Goal: Task Accomplishment & Management: Complete application form

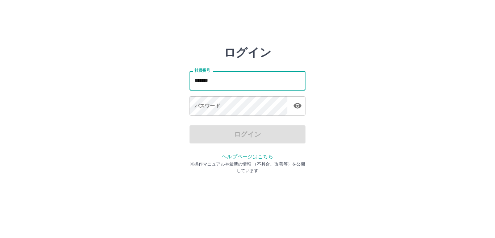
type input "*******"
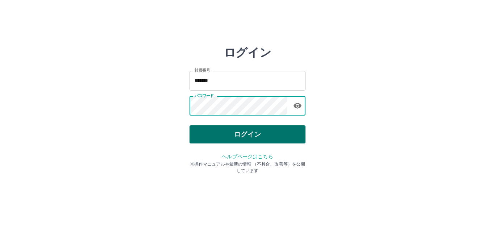
click at [264, 133] on button "ログイン" at bounding box center [247, 134] width 116 height 18
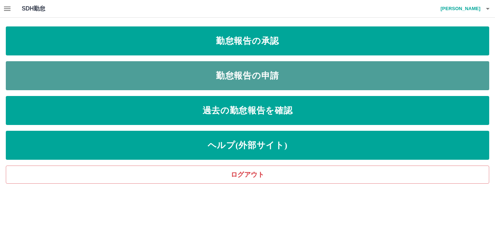
click at [276, 67] on link "勤怠報告の申請" at bounding box center [247, 75] width 483 height 29
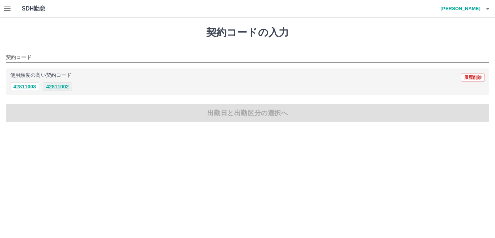
click at [59, 85] on button "42811002" at bounding box center [57, 86] width 29 height 9
type input "********"
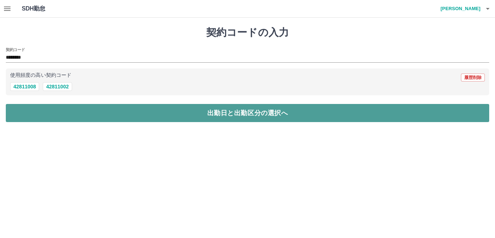
drag, startPoint x: 81, startPoint y: 108, endPoint x: 84, endPoint y: 108, distance: 3.7
click at [83, 108] on button "出勤日と出勤区分の選択へ" at bounding box center [247, 113] width 483 height 18
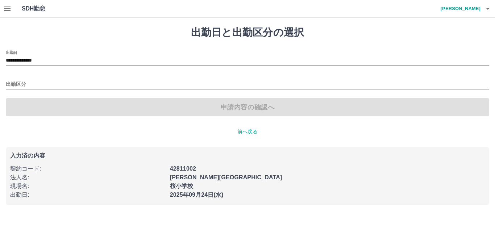
drag, startPoint x: 47, startPoint y: 74, endPoint x: 45, endPoint y: 78, distance: 4.5
click at [46, 74] on div "出勤区分" at bounding box center [247, 81] width 483 height 15
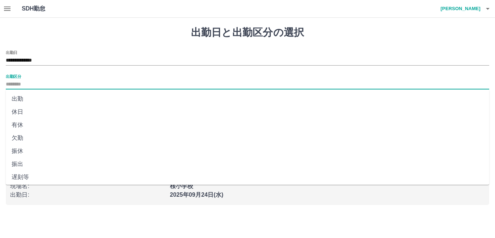
click at [39, 83] on input "出勤区分" at bounding box center [247, 84] width 483 height 9
click at [34, 97] on li "出勤" at bounding box center [247, 98] width 483 height 13
type input "**"
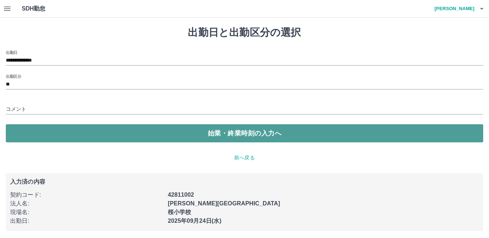
click at [42, 126] on button "始業・終業時刻の入力へ" at bounding box center [244, 133] width 477 height 18
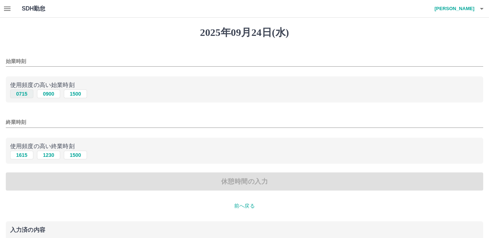
click at [25, 96] on button "0715" at bounding box center [21, 93] width 23 height 9
type input "****"
click at [27, 156] on button "1615" at bounding box center [21, 155] width 23 height 9
type input "****"
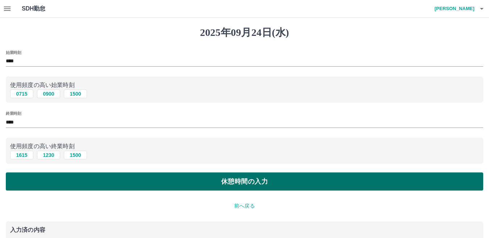
click at [39, 175] on button "休憩時間の入力" at bounding box center [244, 181] width 477 height 18
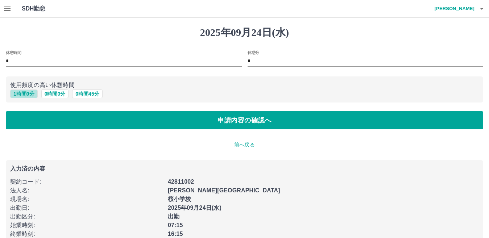
drag, startPoint x: 25, startPoint y: 93, endPoint x: 30, endPoint y: 101, distance: 9.3
click at [26, 93] on button "1 時間 0 分" at bounding box center [24, 93] width 28 height 9
type input "*"
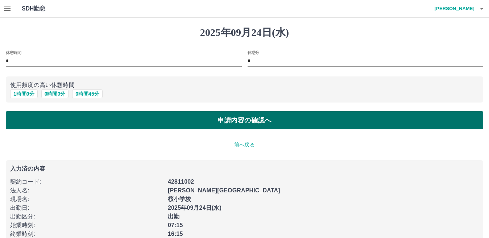
click at [36, 118] on button "申請内容の確認へ" at bounding box center [244, 120] width 477 height 18
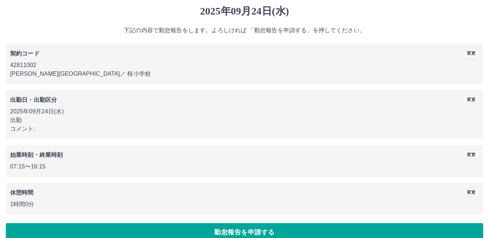
scroll to position [33, 0]
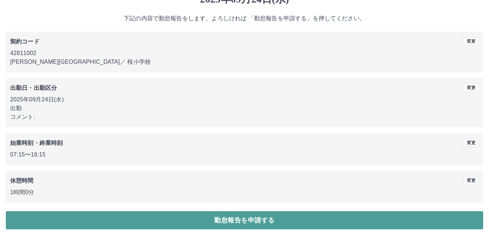
click at [143, 221] on button "勤怠報告を申請する" at bounding box center [244, 220] width 477 height 18
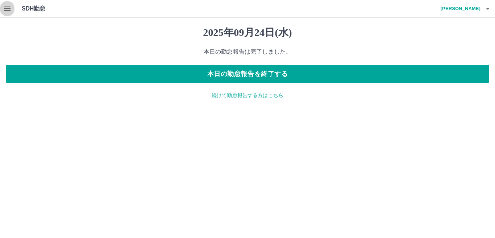
click at [3, 9] on button "button" at bounding box center [7, 8] width 14 height 17
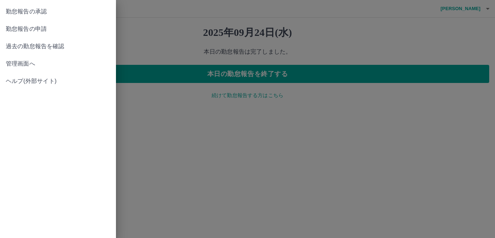
click at [48, 7] on span "勤怠報告の承認" at bounding box center [58, 11] width 104 height 9
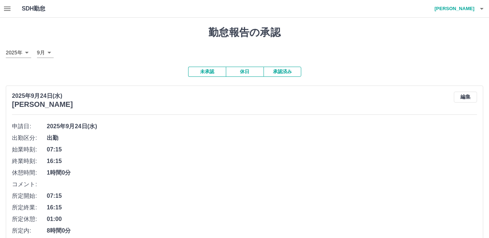
click at [284, 74] on button "承認済み" at bounding box center [282, 72] width 38 height 10
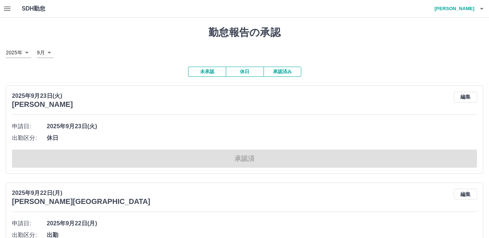
click at [217, 72] on button "未承認" at bounding box center [207, 72] width 38 height 10
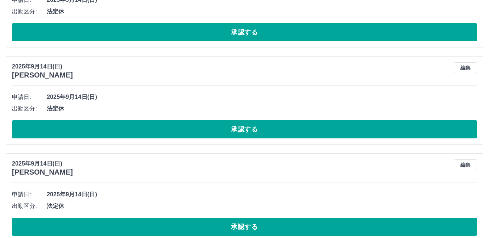
scroll to position [1920, 0]
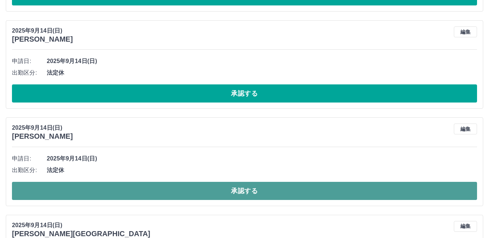
click at [182, 191] on button "承認する" at bounding box center [244, 191] width 465 height 18
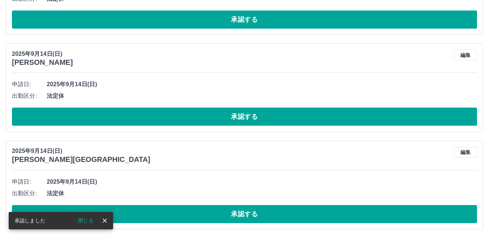
scroll to position [1898, 0]
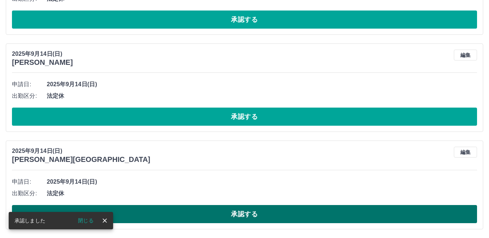
click at [185, 213] on button "承認する" at bounding box center [244, 214] width 465 height 18
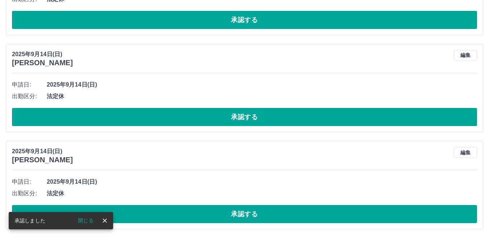
scroll to position [1800, 0]
click at [184, 215] on button "承認する" at bounding box center [244, 214] width 465 height 18
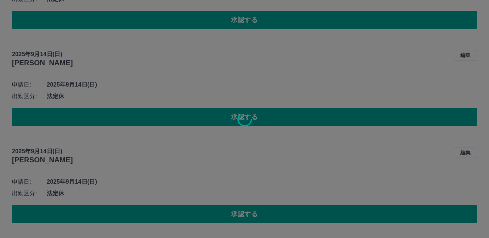
scroll to position [1703, 0]
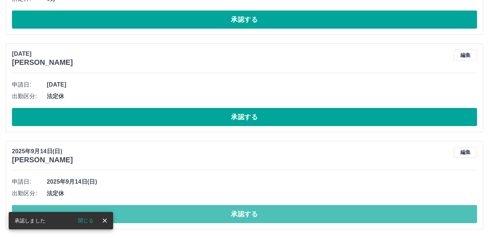
click at [184, 215] on button "承認する" at bounding box center [244, 214] width 465 height 18
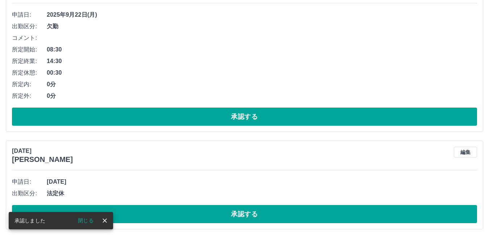
scroll to position [1606, 0]
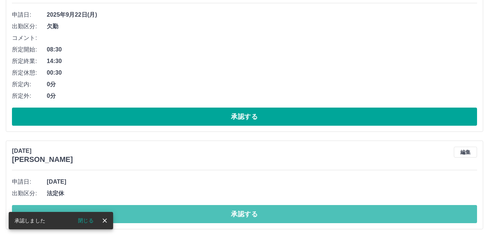
click at [184, 215] on button "承認する" at bounding box center [244, 214] width 465 height 18
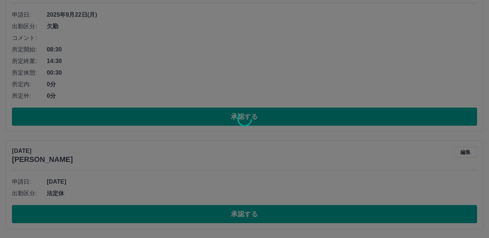
scroll to position [1509, 0]
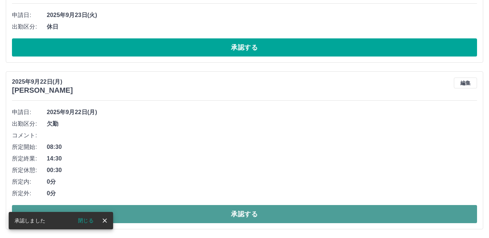
click at [169, 215] on button "承認する" at bounding box center [244, 214] width 465 height 18
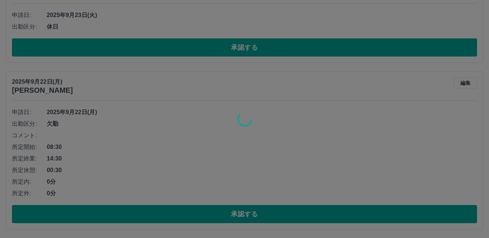
scroll to position [1342, 0]
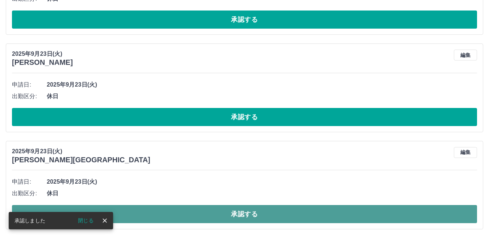
click at [186, 214] on button "承認する" at bounding box center [244, 214] width 465 height 18
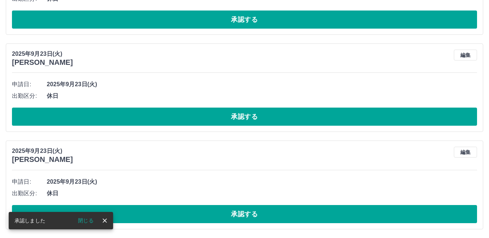
scroll to position [1245, 0]
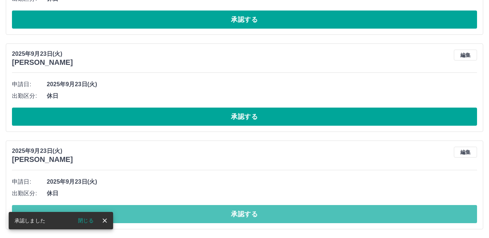
click at [186, 213] on button "承認する" at bounding box center [244, 214] width 465 height 18
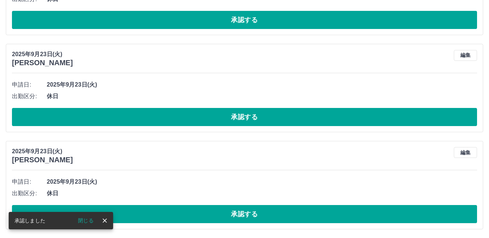
scroll to position [1147, 0]
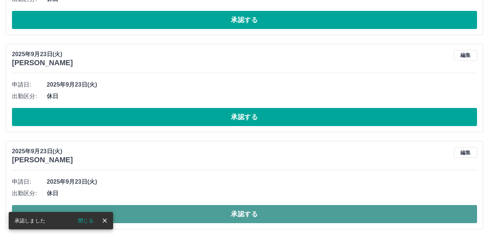
click at [186, 211] on button "承認する" at bounding box center [244, 214] width 465 height 18
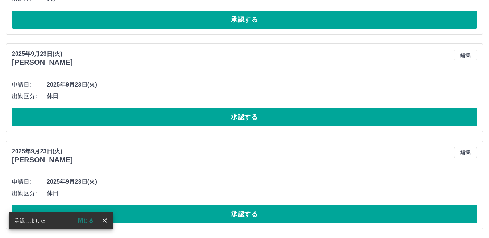
scroll to position [1050, 0]
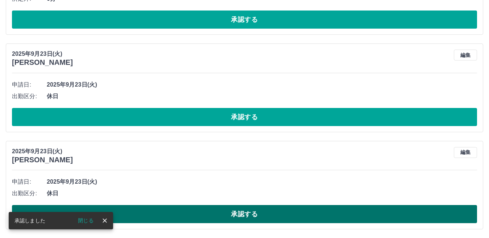
click at [186, 211] on button "承認する" at bounding box center [244, 214] width 465 height 18
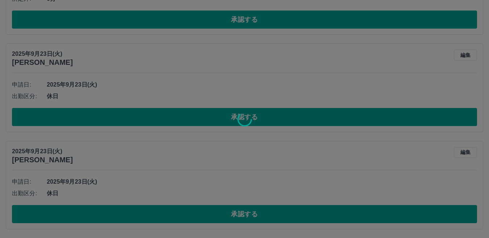
scroll to position [953, 0]
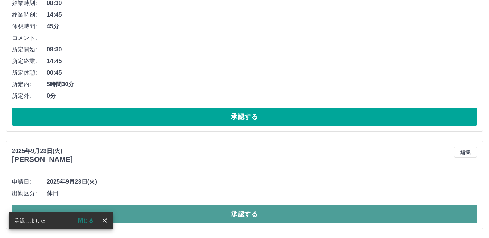
click at [188, 206] on button "承認する" at bounding box center [244, 214] width 465 height 18
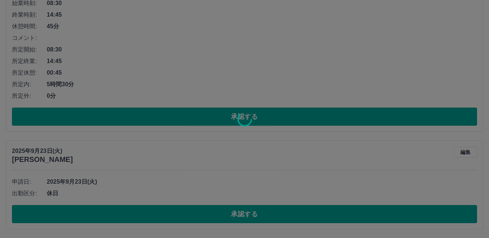
scroll to position [856, 0]
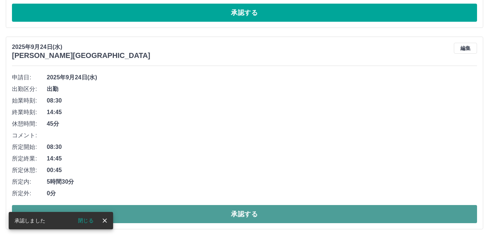
click at [200, 212] on button "承認する" at bounding box center [244, 214] width 465 height 18
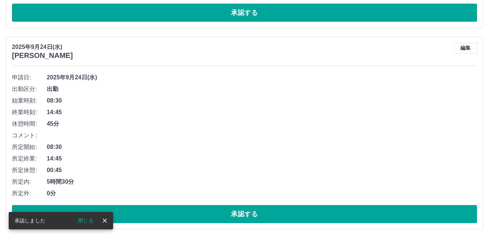
scroll to position [654, 0]
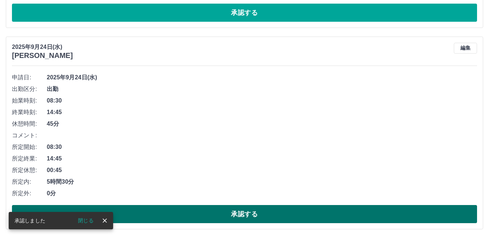
click at [208, 210] on button "承認する" at bounding box center [244, 214] width 465 height 18
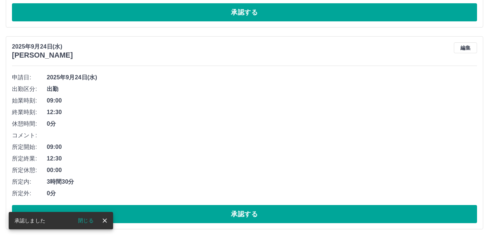
scroll to position [453, 0]
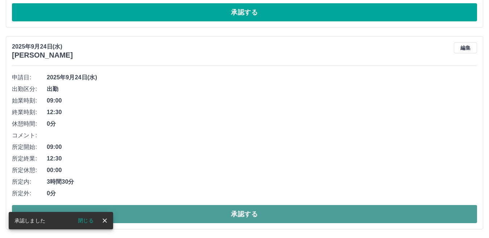
click at [208, 219] on button "承認する" at bounding box center [244, 214] width 465 height 18
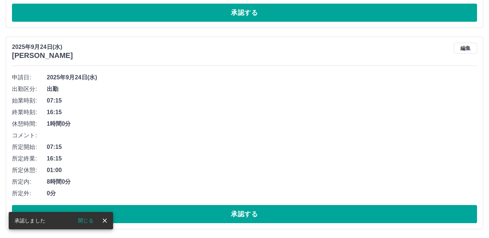
scroll to position [251, 0]
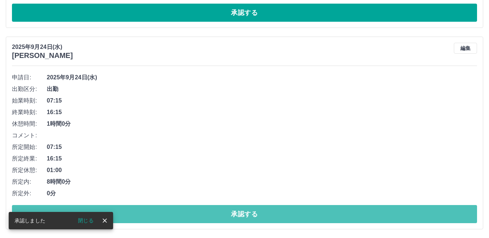
click at [208, 218] on button "承認する" at bounding box center [244, 214] width 465 height 18
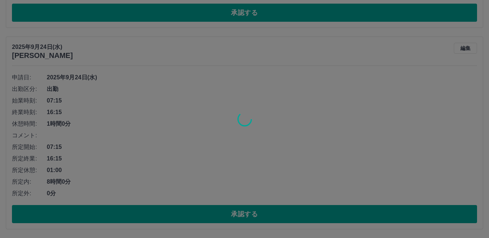
scroll to position [50, 0]
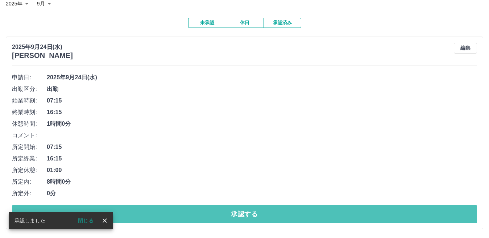
click at [208, 218] on button "承認する" at bounding box center [244, 214] width 465 height 18
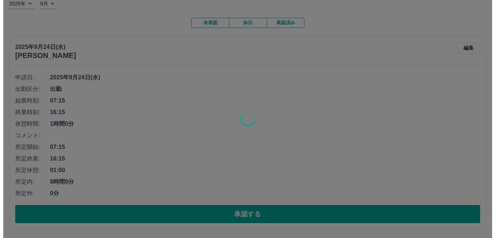
scroll to position [0, 0]
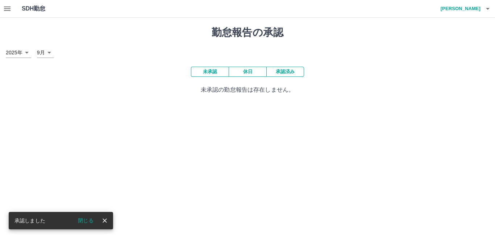
click at [475, 7] on h4 "[PERSON_NAME]" at bounding box center [458, 8] width 43 height 17
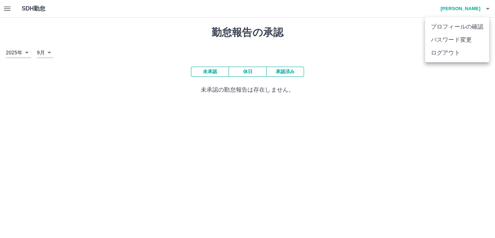
click at [466, 52] on li "ログアウト" at bounding box center [457, 52] width 64 height 13
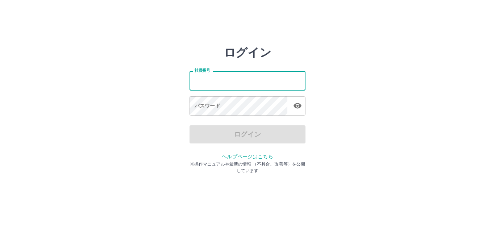
click at [241, 87] on input "社員番号" at bounding box center [247, 80] width 116 height 19
type input "*******"
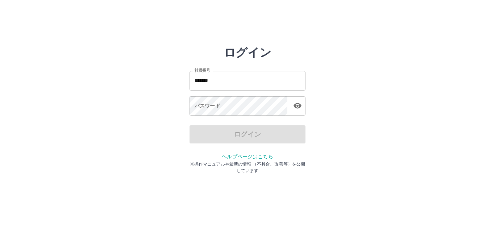
click at [233, 93] on div "社員番号 ******* 社員番号 パスワード パスワード" at bounding box center [247, 92] width 116 height 66
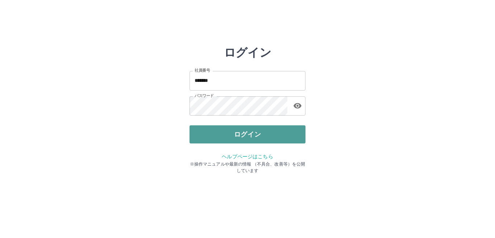
click at [232, 129] on button "ログイン" at bounding box center [247, 134] width 116 height 18
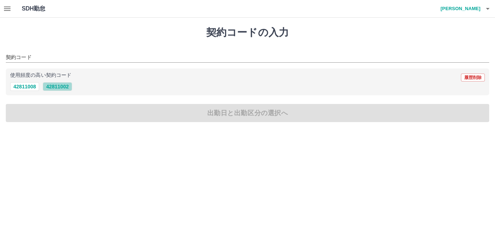
click at [52, 89] on button "42811002" at bounding box center [57, 86] width 29 height 9
type input "********"
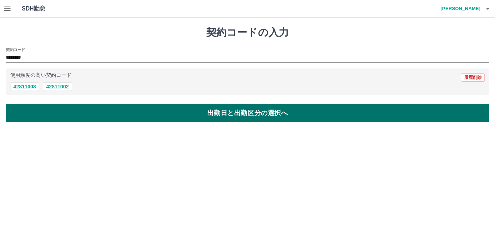
click at [59, 105] on button "出勤日と出勤区分の選択へ" at bounding box center [247, 113] width 483 height 18
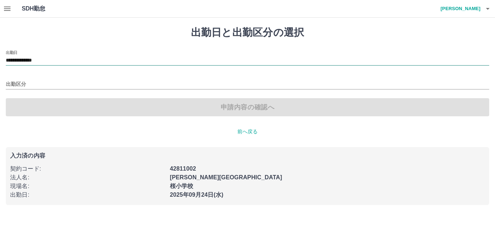
click at [41, 63] on input "**********" at bounding box center [247, 60] width 483 height 9
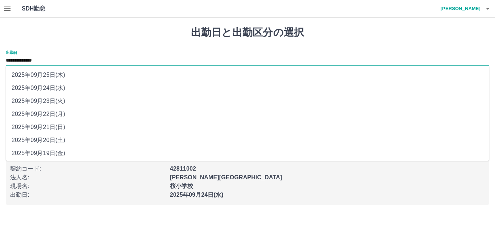
click at [52, 87] on li "2025年09月24日(水)" at bounding box center [247, 88] width 483 height 13
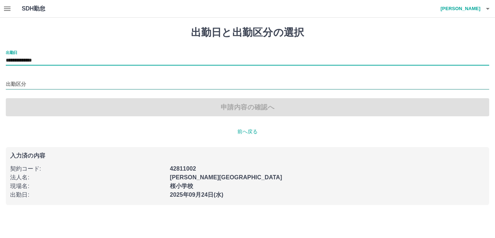
click at [50, 85] on input "出勤区分" at bounding box center [247, 84] width 483 height 9
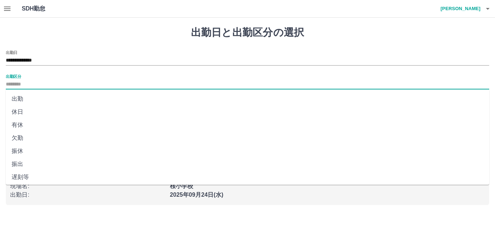
click at [15, 138] on li "欠勤" at bounding box center [247, 138] width 483 height 13
type input "**"
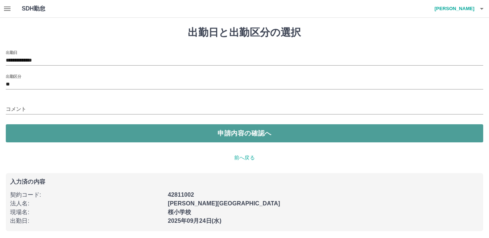
click at [91, 131] on button "申請内容の確認へ" at bounding box center [244, 133] width 477 height 18
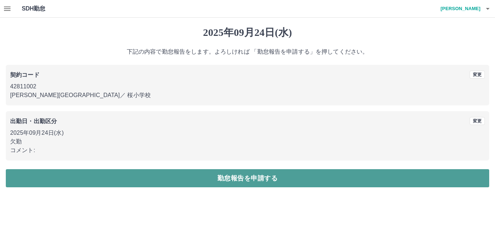
click at [102, 173] on button "勤怠報告を申請する" at bounding box center [247, 178] width 483 height 18
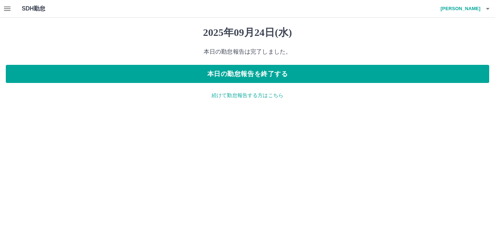
click at [235, 95] on p "続けて勤怠報告する方はこちら" at bounding box center [247, 96] width 483 height 8
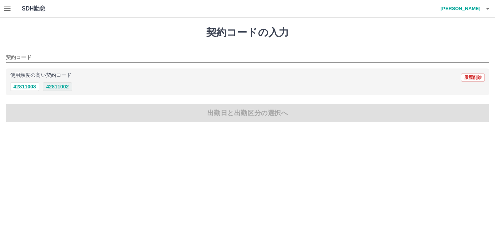
click at [53, 89] on button "42811002" at bounding box center [57, 86] width 29 height 9
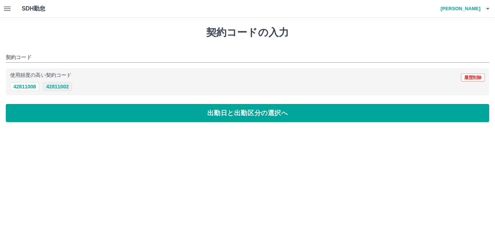
type input "********"
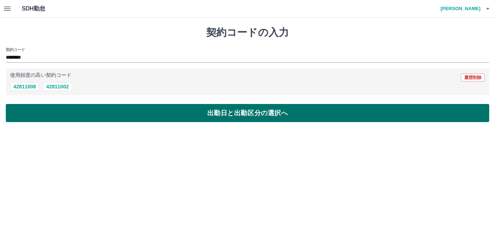
click at [61, 110] on button "出勤日と出勤区分の選択へ" at bounding box center [247, 113] width 483 height 18
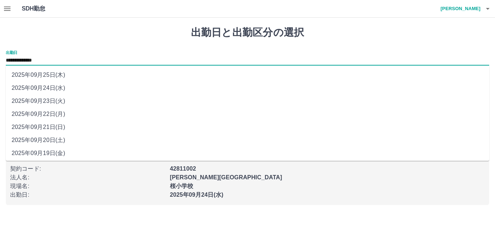
click at [49, 61] on input "**********" at bounding box center [247, 60] width 483 height 9
click at [51, 75] on li "2025年09月25日(木)" at bounding box center [247, 74] width 483 height 13
type input "**********"
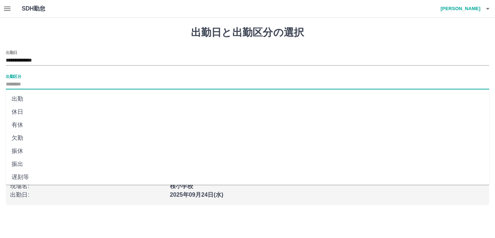
click at [47, 81] on input "出勤区分" at bounding box center [247, 84] width 483 height 9
click at [15, 136] on li "欠勤" at bounding box center [247, 138] width 483 height 13
type input "**"
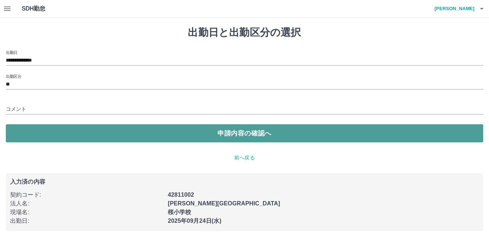
click at [50, 132] on button "申請内容の確認へ" at bounding box center [244, 133] width 477 height 18
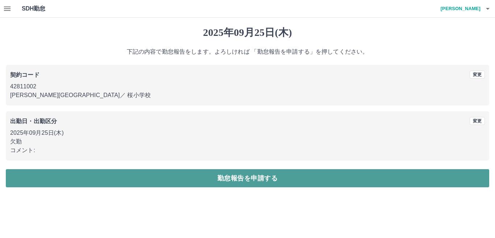
click at [187, 171] on button "勤怠報告を申請する" at bounding box center [247, 178] width 483 height 18
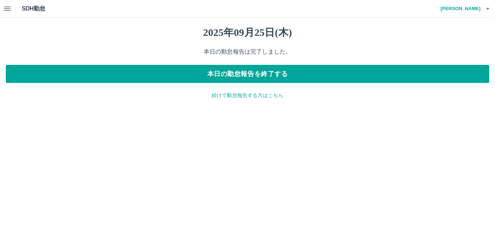
drag, startPoint x: 273, startPoint y: 70, endPoint x: 435, endPoint y: 5, distance: 175.1
click at [275, 70] on button "本日の勤怠報告を終了する" at bounding box center [247, 74] width 483 height 18
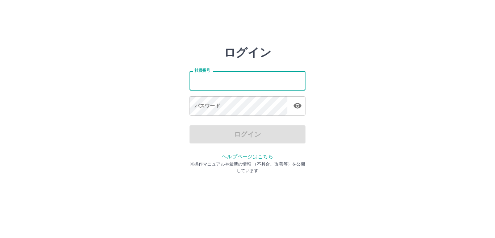
click at [209, 82] on input "社員番号" at bounding box center [247, 80] width 116 height 19
type input "*******"
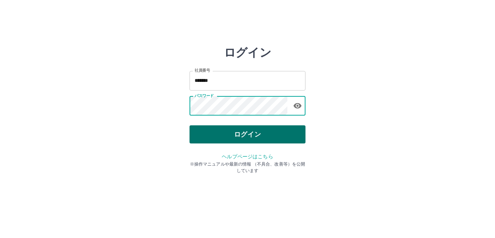
click at [259, 131] on button "ログイン" at bounding box center [247, 134] width 116 height 18
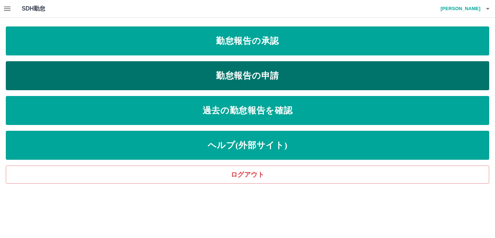
click at [255, 69] on link "勤怠報告の申請" at bounding box center [247, 75] width 483 height 29
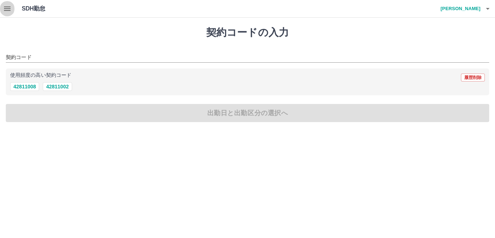
click at [3, 8] on icon "button" at bounding box center [7, 8] width 9 height 9
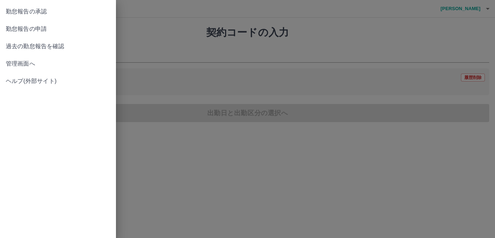
click at [65, 9] on span "勤怠報告の承認" at bounding box center [58, 11] width 104 height 9
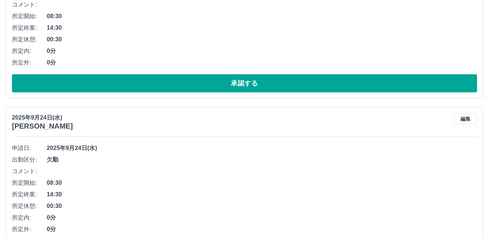
scroll to position [181, 0]
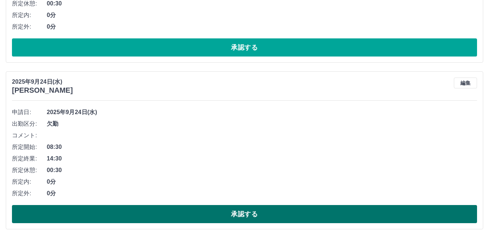
click at [177, 214] on button "承認する" at bounding box center [244, 214] width 465 height 18
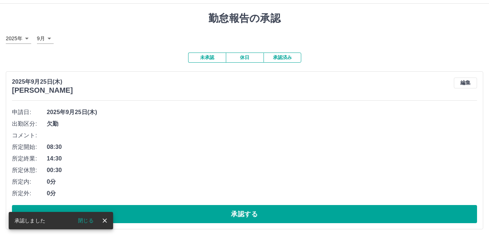
scroll to position [15, 0]
